Goal: Transaction & Acquisition: Book appointment/travel/reservation

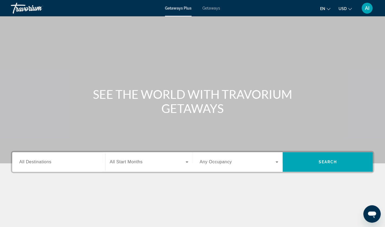
click at [325, 107] on div "SEE THE WORLD WITH TRAVORIUM GETAWAYS" at bounding box center [192, 101] width 385 height 28
click at [211, 7] on span "Getaways" at bounding box center [211, 8] width 18 height 4
click at [32, 162] on span "All Destinations" at bounding box center [35, 161] width 32 height 5
click at [32, 162] on input "Destination All Destinations" at bounding box center [58, 162] width 79 height 7
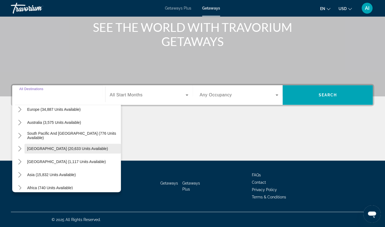
scroll to position [82, 0]
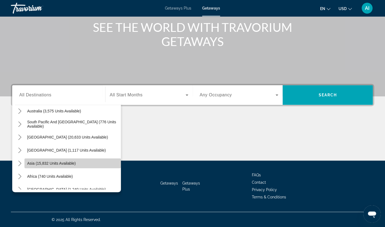
click at [98, 164] on span "Select destination: Asia (15,832 units available)" at bounding box center [72, 163] width 96 height 13
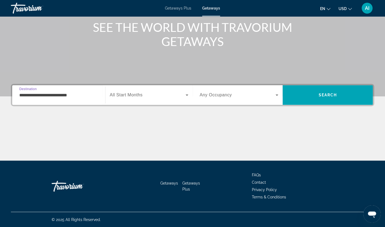
click at [30, 94] on input "**********" at bounding box center [58, 95] width 79 height 7
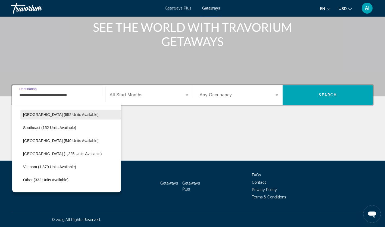
scroll to position [233, 0]
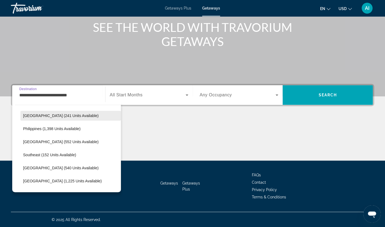
click at [43, 117] on span "[GEOGRAPHIC_DATA] (241 units available)" at bounding box center [61, 115] width 76 height 4
type input "**********"
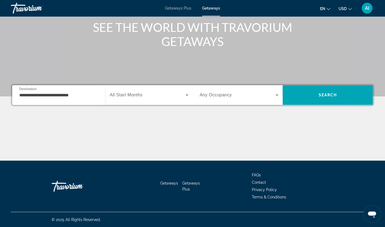
click at [182, 98] on div "Search widget" at bounding box center [149, 94] width 79 height 15
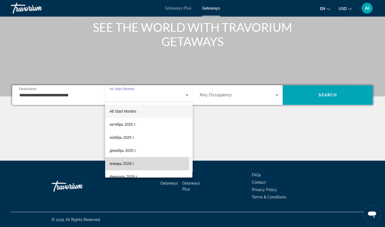
click at [137, 164] on mat-option "январь 2026 г." at bounding box center [148, 163] width 87 height 13
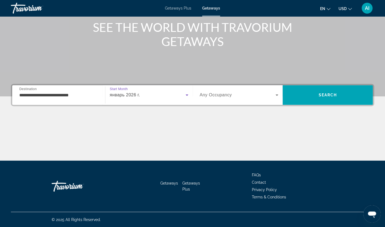
click at [272, 99] on div "Search widget" at bounding box center [239, 94] width 79 height 15
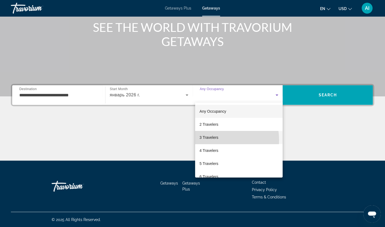
click at [216, 140] on span "3 Travelers" at bounding box center [208, 137] width 19 height 7
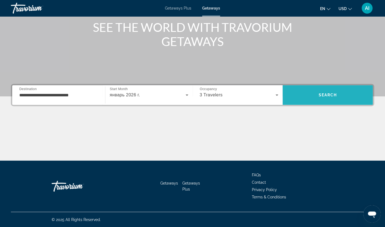
click at [350, 98] on span "Search" at bounding box center [328, 94] width 90 height 13
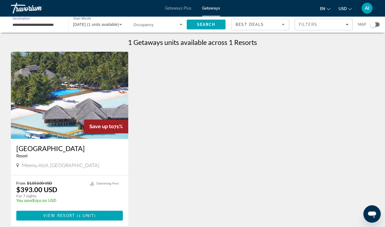
click at [51, 26] on input "**********" at bounding box center [37, 24] width 49 height 7
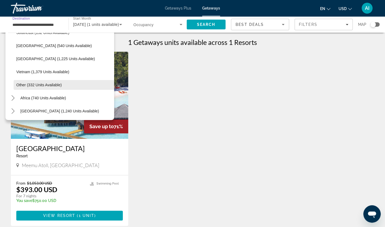
scroll to position [284, 0]
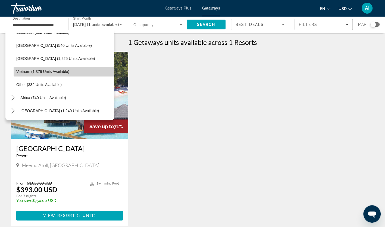
click at [68, 72] on span "Vietnam (1,379 units available)" at bounding box center [42, 71] width 53 height 4
type input "**********"
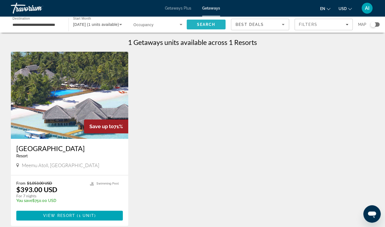
click at [209, 25] on span "Search" at bounding box center [206, 24] width 18 height 4
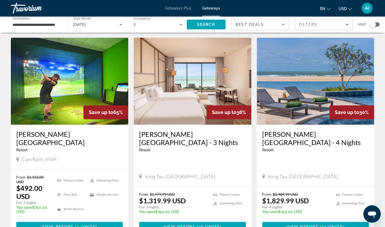
scroll to position [217, 0]
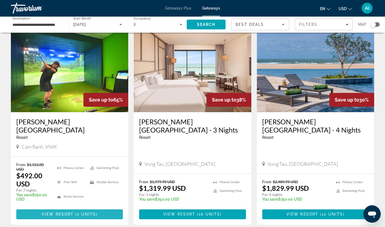
click at [86, 212] on span "2 units" at bounding box center [86, 214] width 19 height 4
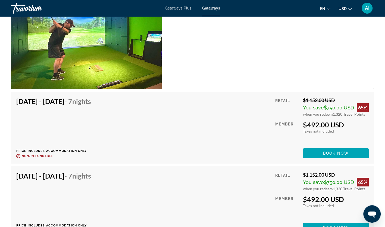
scroll to position [978, 0]
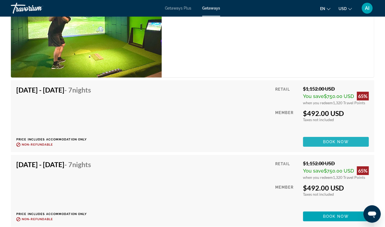
click at [331, 139] on span "Book now" at bounding box center [336, 141] width 26 height 4
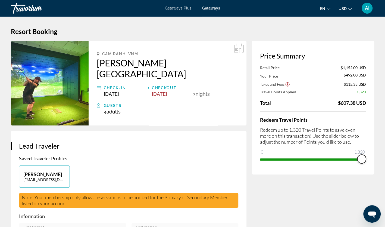
drag, startPoint x: 361, startPoint y: 159, endPoint x: 384, endPoint y: 161, distance: 22.9
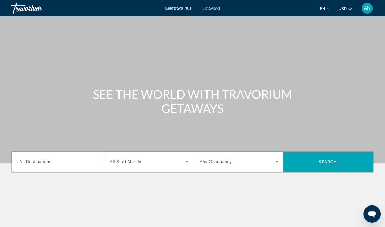
click at [214, 8] on span "Getaways" at bounding box center [211, 8] width 18 height 4
click at [32, 164] on span "All Destinations" at bounding box center [35, 161] width 32 height 5
click at [32, 164] on input "Destination All Destinations" at bounding box center [58, 162] width 79 height 7
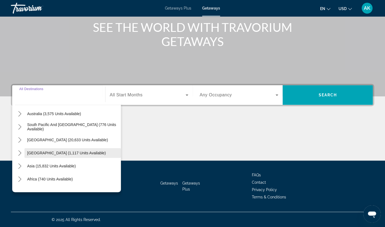
scroll to position [88, 0]
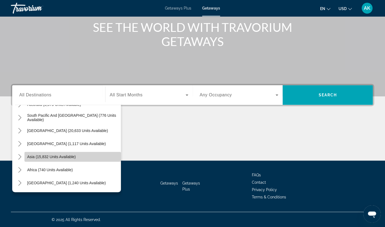
click at [91, 157] on span "Select destination: Asia (15,832 units available)" at bounding box center [72, 156] width 96 height 13
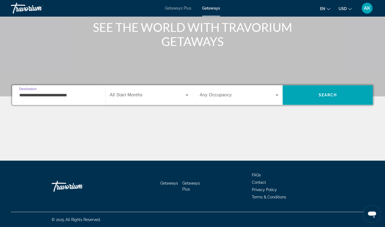
click at [46, 95] on input "**********" at bounding box center [58, 95] width 79 height 7
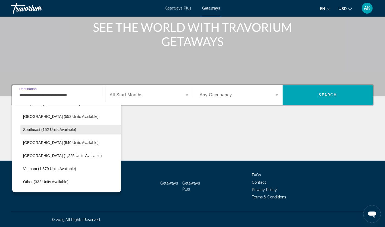
scroll to position [284, 0]
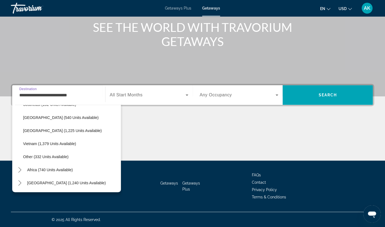
click at [66, 142] on span "Vietnam (1,379 units available)" at bounding box center [49, 143] width 53 height 4
type input "**********"
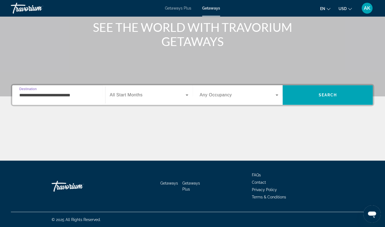
click at [149, 93] on span "Search widget" at bounding box center [148, 95] width 76 height 7
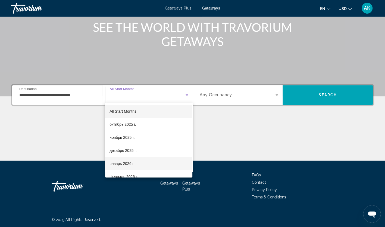
click at [122, 163] on span "январь 2026 г." at bounding box center [122, 163] width 25 height 7
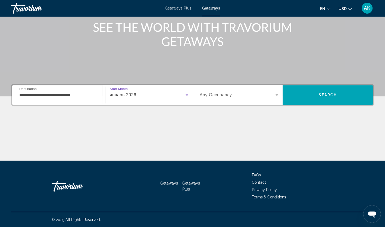
click at [222, 95] on span "Any Occupancy" at bounding box center [216, 94] width 32 height 5
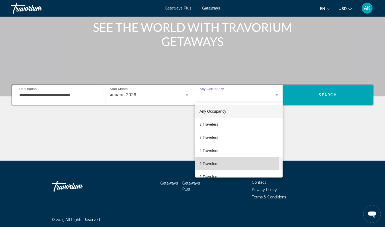
click at [216, 162] on span "5 Travelers" at bounding box center [208, 163] width 19 height 7
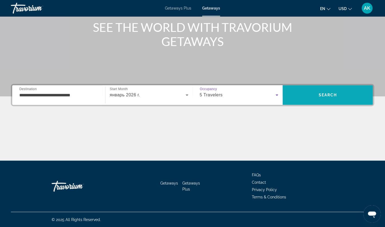
click at [320, 93] on span "Search" at bounding box center [328, 95] width 18 height 4
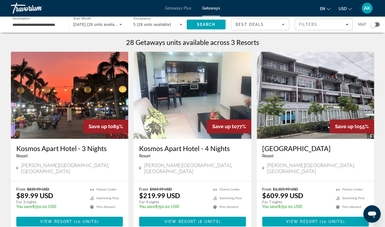
click at [140, 24] on span "5 (28 units available)" at bounding box center [152, 24] width 38 height 4
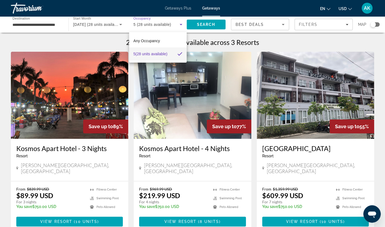
click at [181, 24] on div at bounding box center [192, 113] width 385 height 227
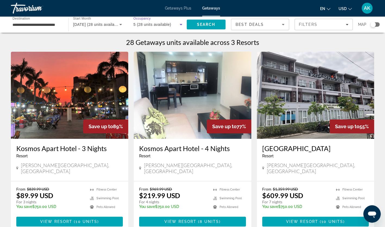
click at [166, 24] on span "5 (28 units available)" at bounding box center [152, 24] width 38 height 4
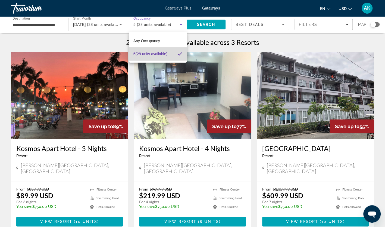
click at [141, 53] on span "5 (28 units available)" at bounding box center [150, 54] width 34 height 7
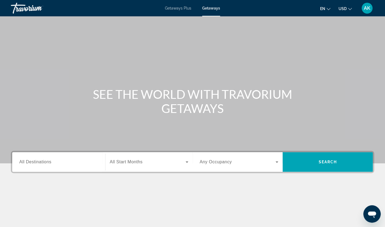
click at [47, 163] on span "All Destinations" at bounding box center [35, 161] width 32 height 5
click at [47, 163] on input "Destination All Destinations" at bounding box center [58, 162] width 79 height 7
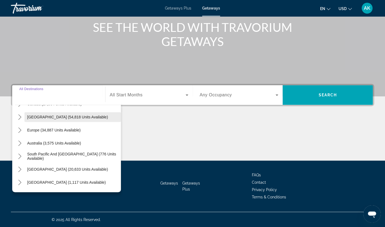
scroll to position [82, 0]
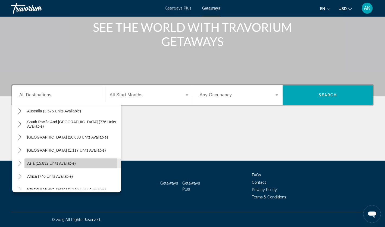
click at [53, 159] on span "Select destination: Asia (15,832 units available)" at bounding box center [72, 163] width 96 height 13
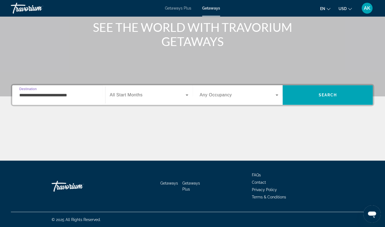
click at [43, 94] on input "**********" at bounding box center [58, 95] width 79 height 7
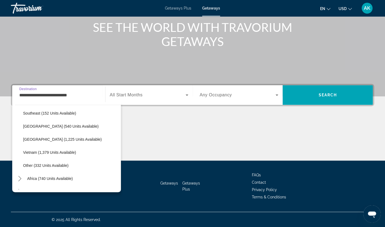
scroll to position [284, 0]
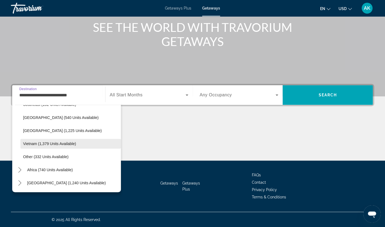
click at [68, 141] on span "Select destination: Vietnam (1,379 units available)" at bounding box center [70, 143] width 101 height 13
type input "**********"
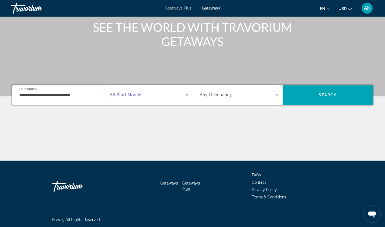
click at [167, 94] on span "Search widget" at bounding box center [148, 95] width 76 height 7
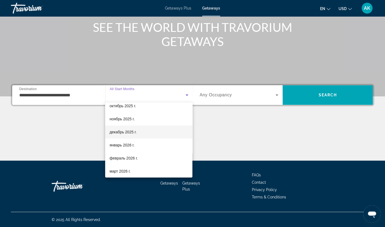
scroll to position [27, 0]
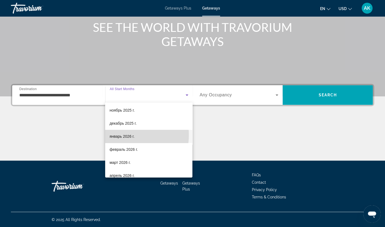
click at [126, 135] on span "январь 2026 г." at bounding box center [122, 136] width 25 height 7
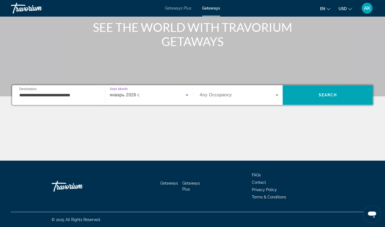
click at [239, 100] on div "Search widget" at bounding box center [239, 94] width 79 height 15
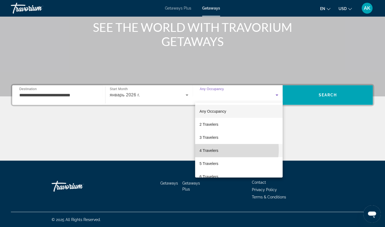
click at [221, 149] on mat-option "4 Travelers" at bounding box center [239, 150] width 88 height 13
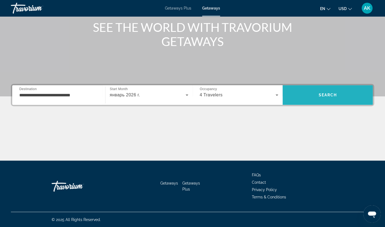
click at [313, 97] on span "Search" at bounding box center [328, 94] width 90 height 13
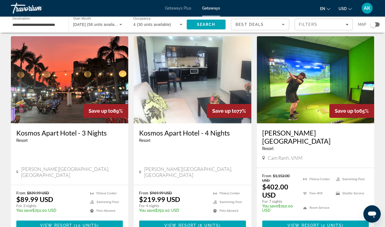
scroll to position [27, 0]
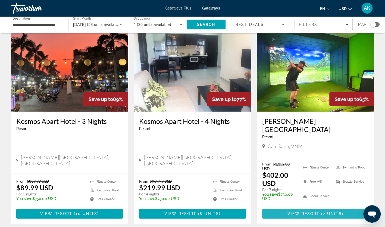
click at [325, 211] on span "2 units" at bounding box center [332, 213] width 19 height 4
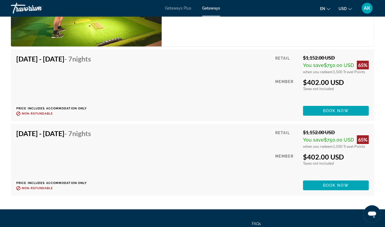
scroll to position [951, 0]
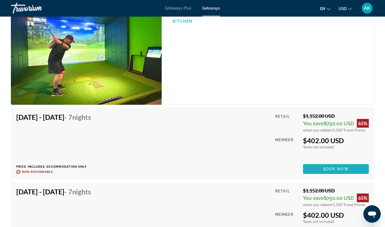
click at [333, 167] on span "Book now" at bounding box center [336, 169] width 26 height 4
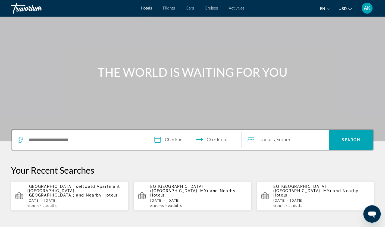
scroll to position [27, 0]
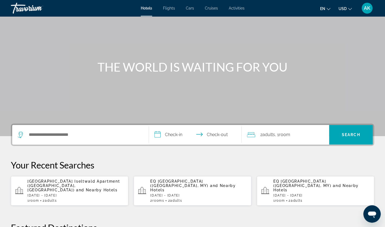
click at [246, 30] on div "Main content" at bounding box center [192, 54] width 385 height 163
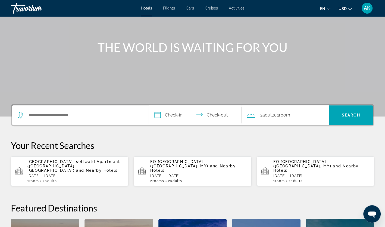
scroll to position [82, 0]
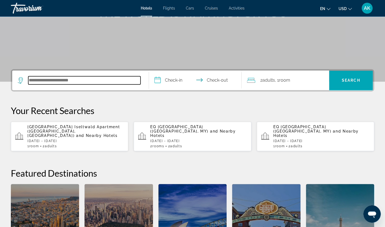
click at [70, 79] on input "Search hotel destination" at bounding box center [84, 80] width 112 height 8
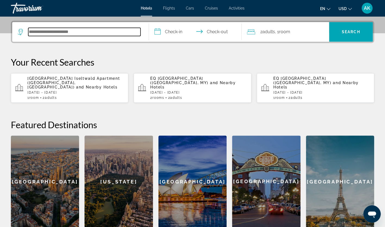
scroll to position [133, 0]
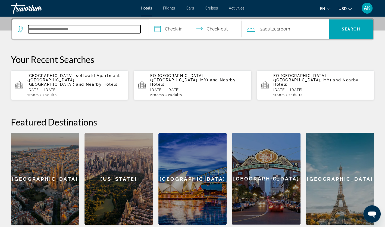
click at [103, 29] on input "Search hotel destination" at bounding box center [84, 29] width 112 height 8
type input "*****"
drag, startPoint x: 48, startPoint y: 23, endPoint x: 37, endPoint y: 30, distance: 12.5
click at [31, 30] on div "*****" at bounding box center [81, 29] width 126 height 20
drag, startPoint x: 48, startPoint y: 28, endPoint x: 8, endPoint y: 22, distance: 39.6
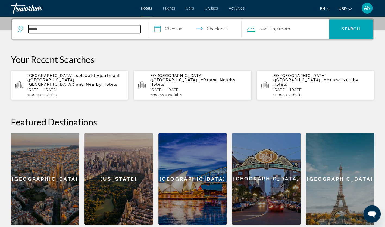
click at [27, 27] on div "*****" at bounding box center [79, 29] width 123 height 8
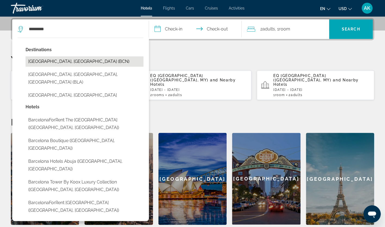
click at [63, 64] on button "Barcelona, Spain (BCN)" at bounding box center [85, 61] width 118 height 10
type input "**********"
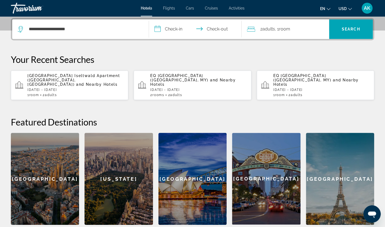
click at [172, 30] on input "**********" at bounding box center [196, 29] width 95 height 21
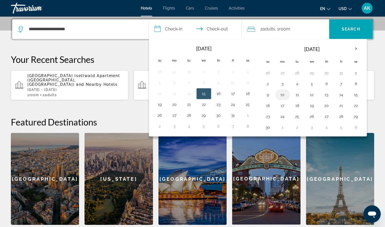
click at [280, 95] on button "10" at bounding box center [282, 95] width 9 height 8
click at [225, 29] on input "**********" at bounding box center [196, 29] width 95 height 21
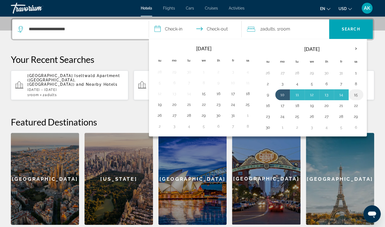
click at [353, 95] on button "15" at bounding box center [356, 95] width 9 height 8
type input "**********"
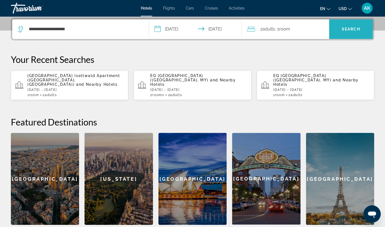
click at [343, 33] on span "Search" at bounding box center [351, 29] width 44 height 13
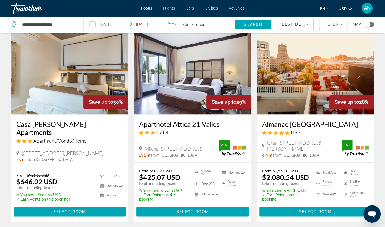
scroll to position [462, 0]
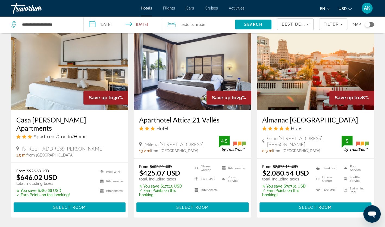
click at [196, 64] on img "Main content" at bounding box center [192, 66] width 117 height 87
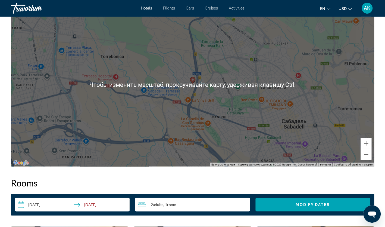
scroll to position [489, 0]
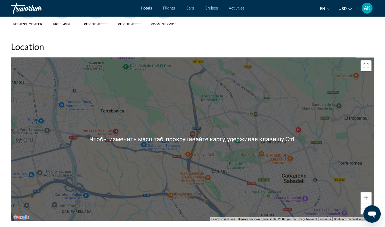
click at [104, 167] on div "Чтобы активировать перетаскивание с помощью клавиатуры, нажмите Alt + Ввод. Пос…" at bounding box center [192, 138] width 363 height 163
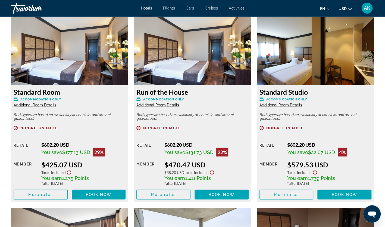
scroll to position [761, 0]
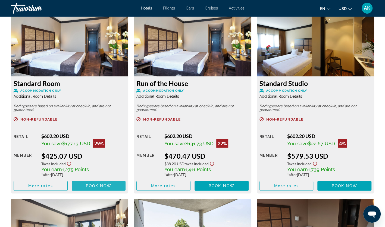
click at [97, 184] on span "Book now" at bounding box center [99, 185] width 26 height 4
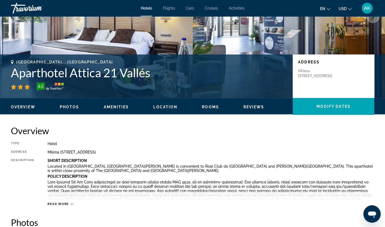
scroll to position [0, 0]
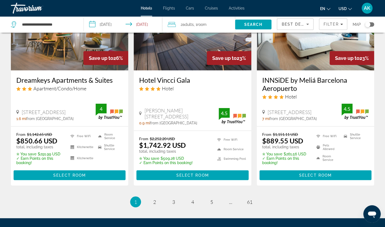
scroll to position [734, 0]
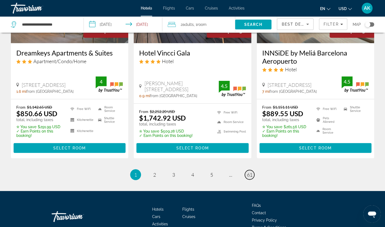
click at [249, 172] on span "61" at bounding box center [249, 175] width 5 height 6
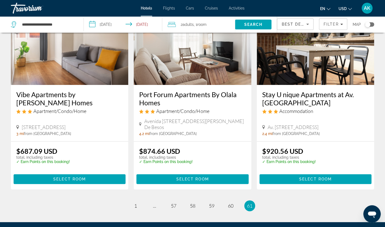
scroll to position [88, 0]
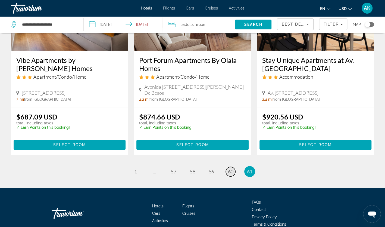
click at [230, 172] on span "60" at bounding box center [230, 171] width 5 height 6
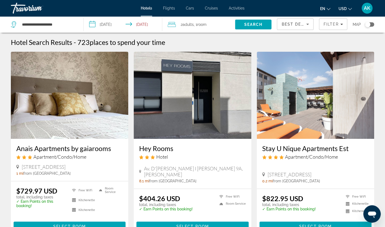
click at [210, 8] on span "Cruises" at bounding box center [211, 8] width 13 height 4
